Goal: Check status: Check status

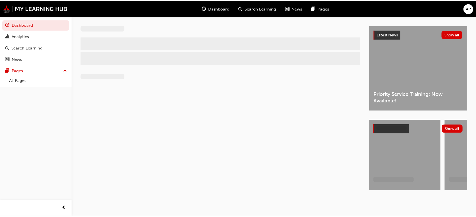
scroll to position [1, 0]
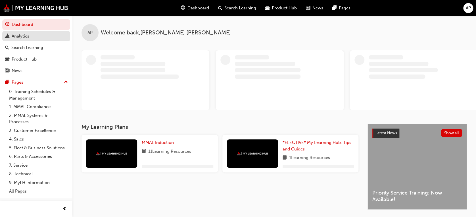
click at [39, 37] on div "Analytics" at bounding box center [36, 36] width 62 height 7
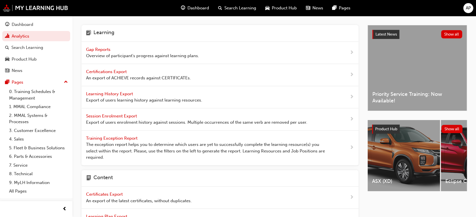
click at [112, 48] on div "Gap Reports Overview of participant's progress against learning plans." at bounding box center [142, 52] width 113 height 13
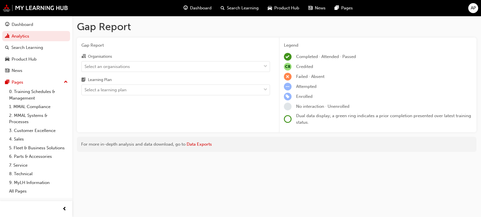
drag, startPoint x: 141, startPoint y: 65, endPoint x: 139, endPoint y: 73, distance: 8.3
click at [139, 73] on div "Organisations Select an organisations Learning Plan Select a learning plan" at bounding box center [175, 74] width 189 height 42
click at [157, 68] on div "Select an organisations" at bounding box center [172, 66] width 180 height 10
click at [85, 68] on input "Organisations Select an organisations" at bounding box center [85, 66] width 1 height 5
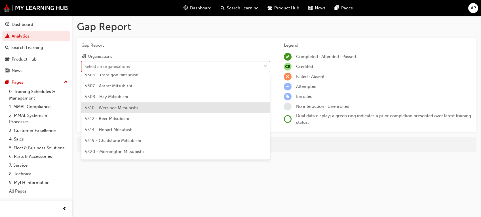
scroll to position [1714, 0]
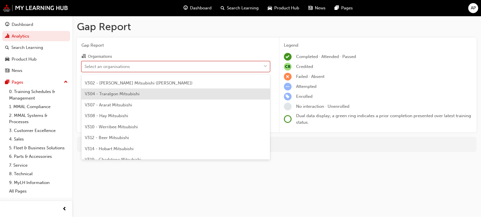
click at [146, 96] on div "V304 - Traralgon Mitsubishi" at bounding box center [175, 93] width 189 height 11
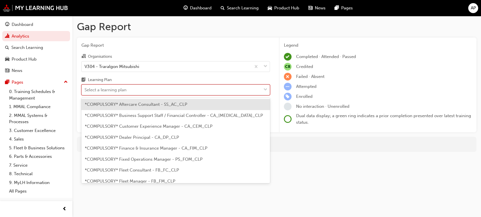
click at [168, 86] on div "Select a learning plan" at bounding box center [172, 90] width 180 height 10
click at [85, 87] on input "Learning Plan option *COMPULSORY* Aftercare Consultant - SS_AC_CLP focused, 1 o…" at bounding box center [85, 89] width 1 height 5
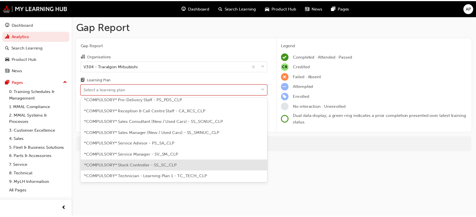
scroll to position [157, 0]
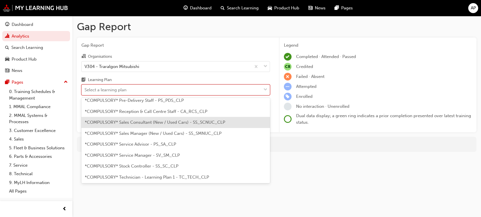
click at [206, 120] on span "*COMPULSORY* Sales Consultant (New / Used Cars) - SS_SCNUC_CLP" at bounding box center [155, 122] width 141 height 5
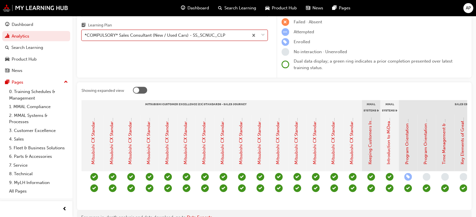
scroll to position [0, 247]
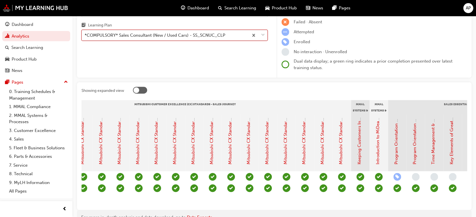
click at [259, 39] on div at bounding box center [257, 35] width 19 height 10
click at [85, 37] on input "Learning Plan option *COMPULSORY* Sales Consultant (New / Used Cars) - SS_SCNUC…" at bounding box center [85, 35] width 1 height 5
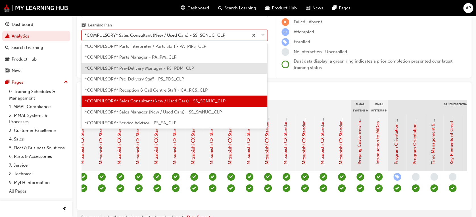
scroll to position [124, 0]
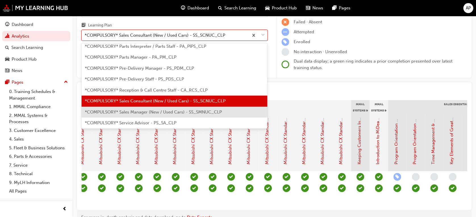
click at [189, 108] on div "*COMPULSORY* Sales Manager (New / Used Cars) - SS_SMNUC_CLP" at bounding box center [174, 111] width 186 height 11
